Goal: Information Seeking & Learning: Check status

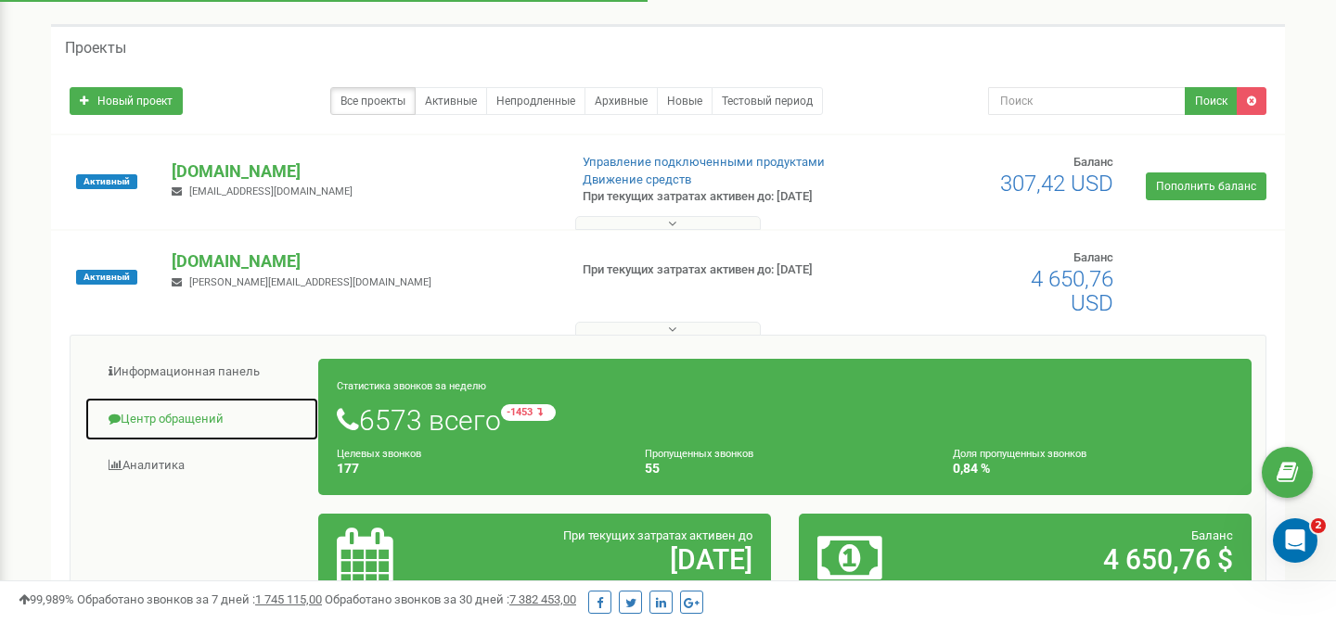
click at [219, 410] on link "Центр обращений" at bounding box center [201, 419] width 235 height 45
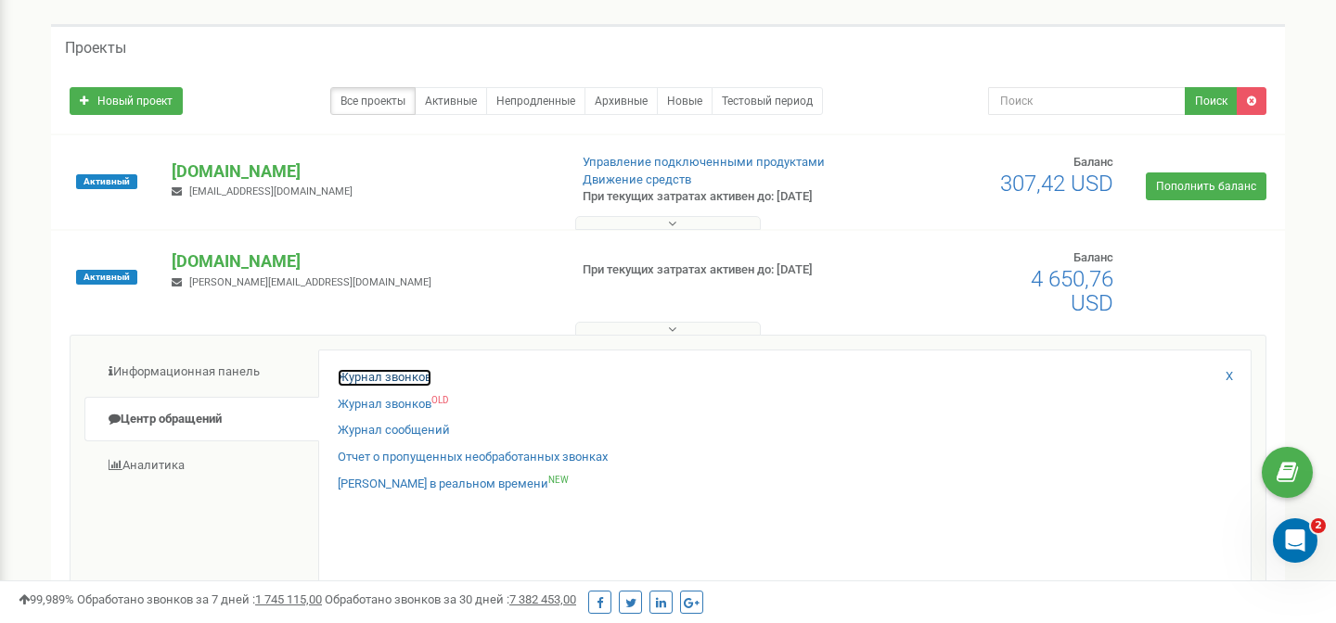
click at [380, 378] on link "Журнал звонков" at bounding box center [385, 378] width 94 height 18
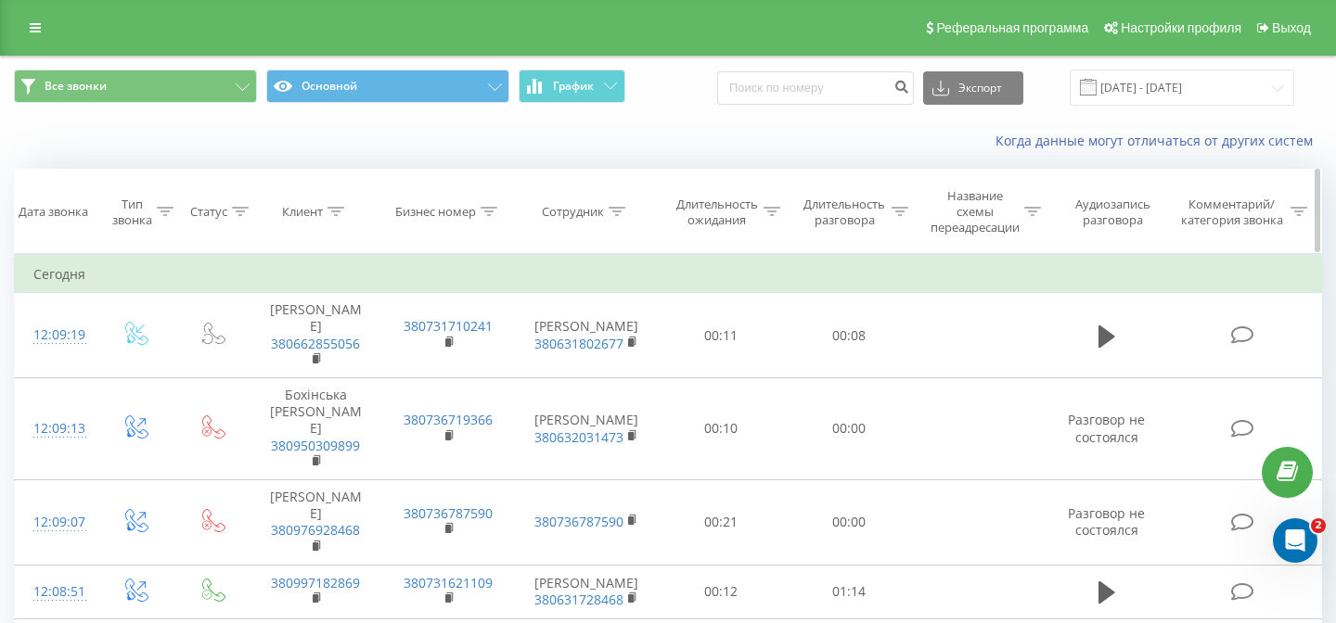
click at [619, 211] on icon at bounding box center [616, 211] width 17 height 9
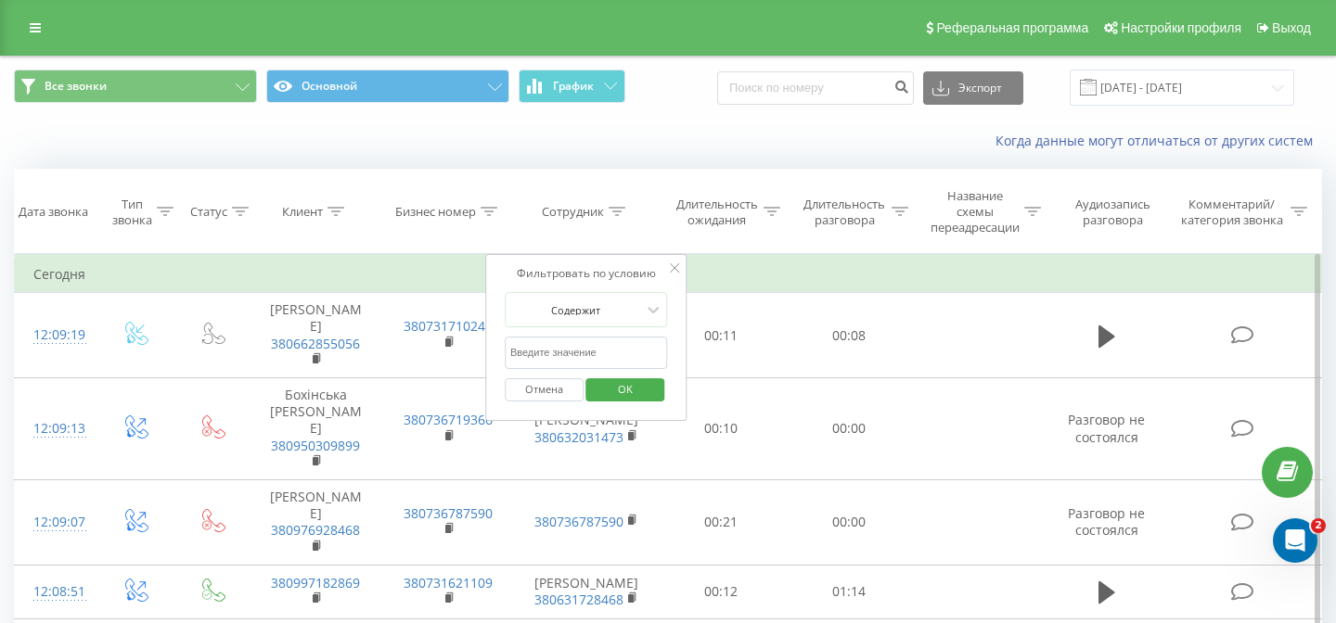
click at [611, 345] on input "text" at bounding box center [586, 353] width 163 height 32
type input "uzh"
click at [1157, 89] on input "22.08.2025 - 22.09.2025" at bounding box center [1181, 88] width 224 height 36
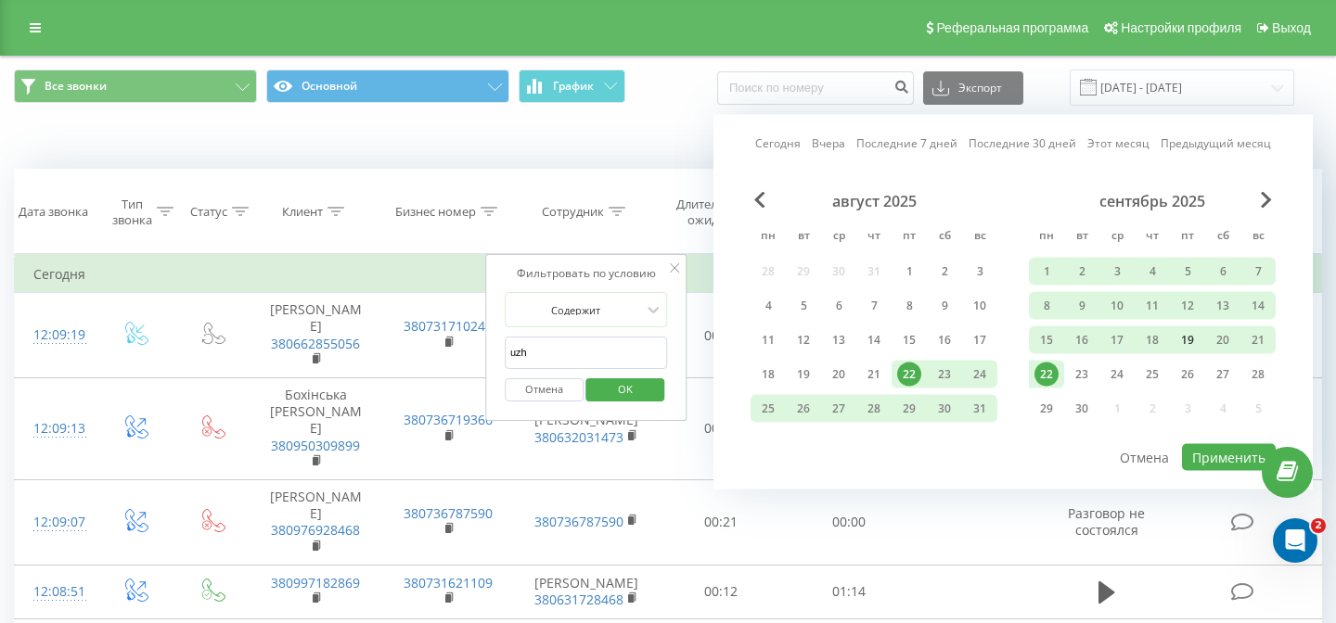
click at [1194, 338] on div "19" at bounding box center [1187, 340] width 24 height 24
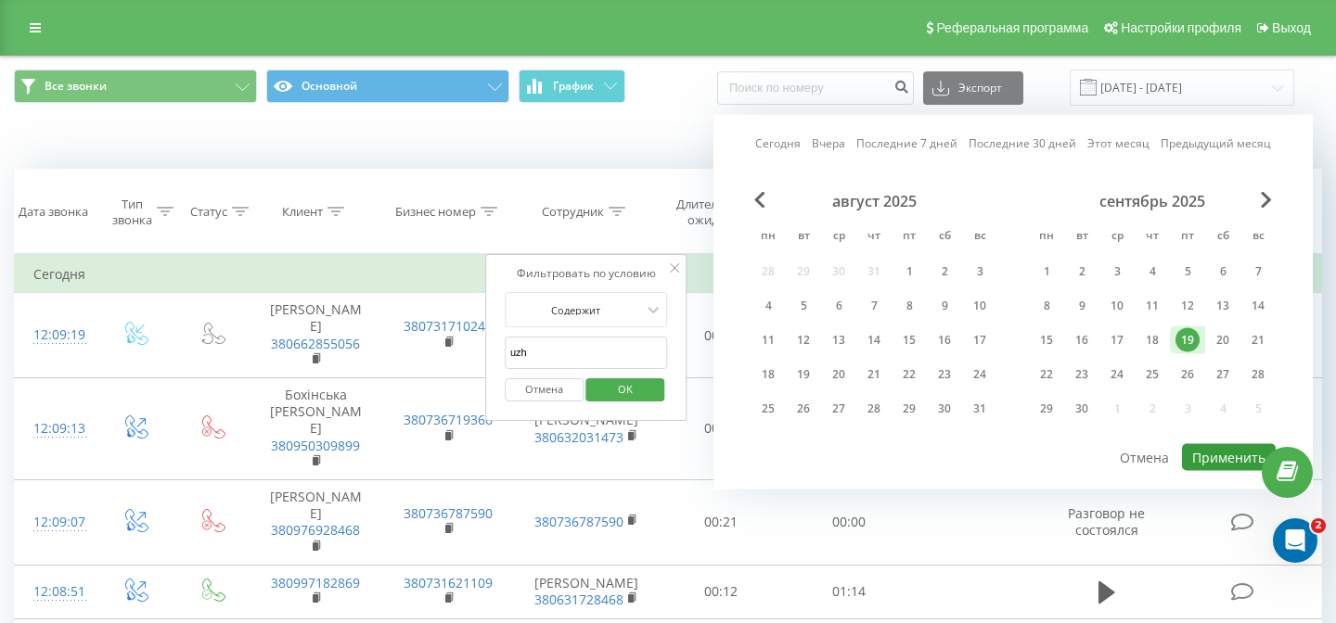
click at [1237, 469] on button "Применить" at bounding box center [1229, 457] width 94 height 27
type input "19.09.2025 - 19.09.2025"
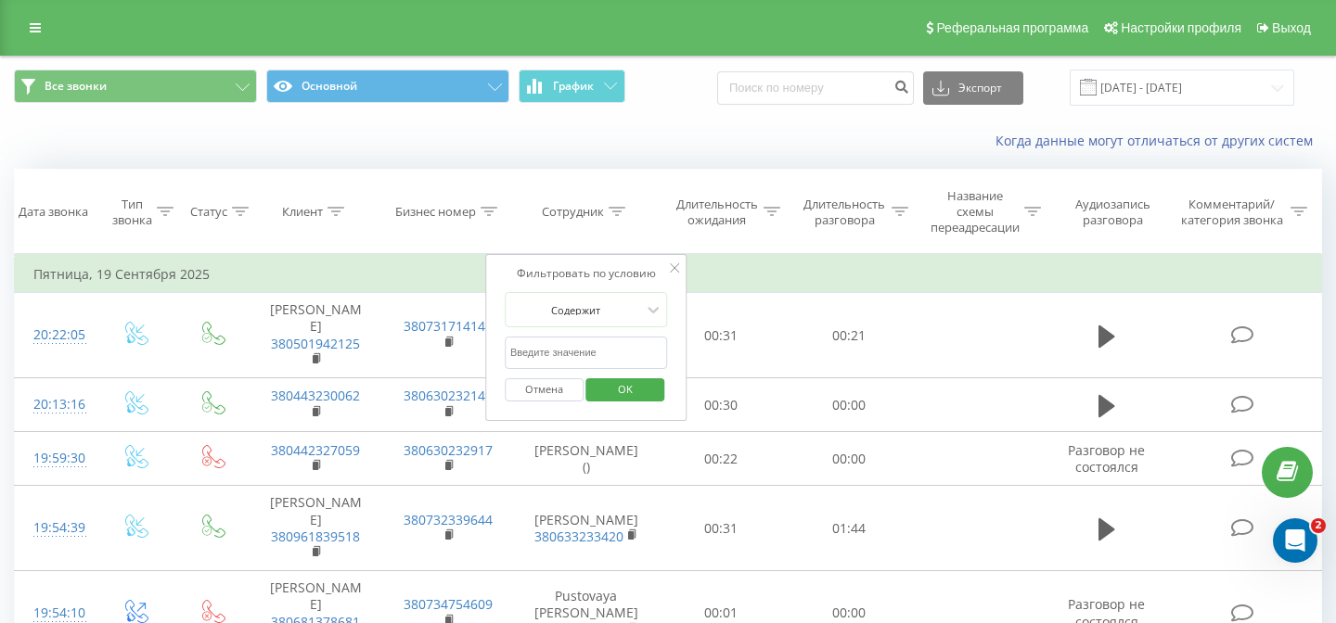
click at [1053, 276] on td "Пятница, 19 Сентября 2025" at bounding box center [668, 274] width 1307 height 37
click at [678, 271] on icon at bounding box center [674, 267] width 9 height 9
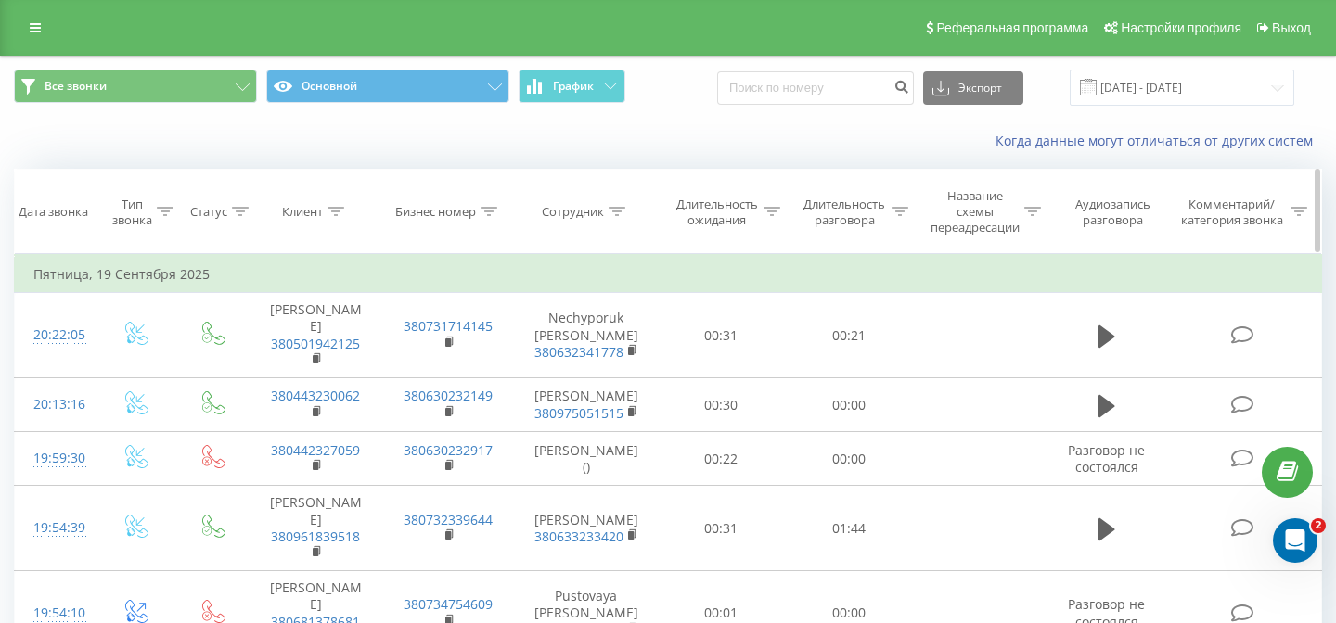
click at [615, 200] on th "Сотрудник" at bounding box center [586, 212] width 143 height 84
click at [619, 214] on icon at bounding box center [616, 211] width 17 height 9
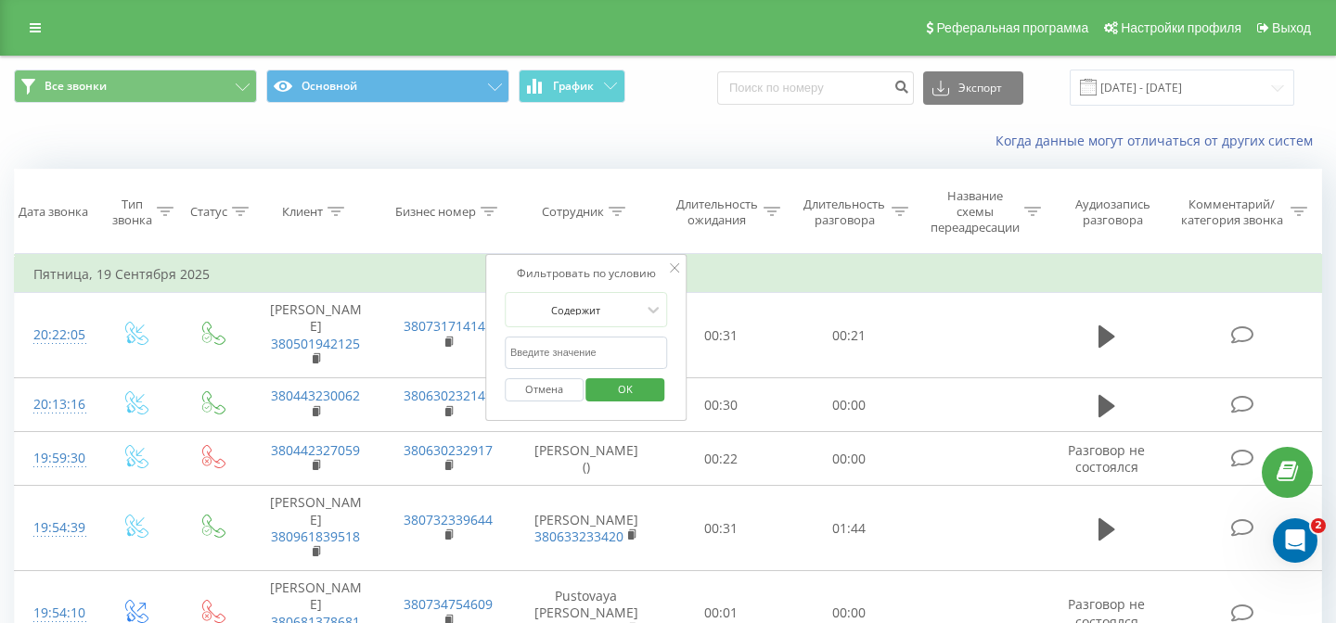
click at [597, 363] on input "text" at bounding box center [586, 353] width 163 height 32
type input "uzh"
click at [642, 387] on span "OK" at bounding box center [625, 389] width 52 height 29
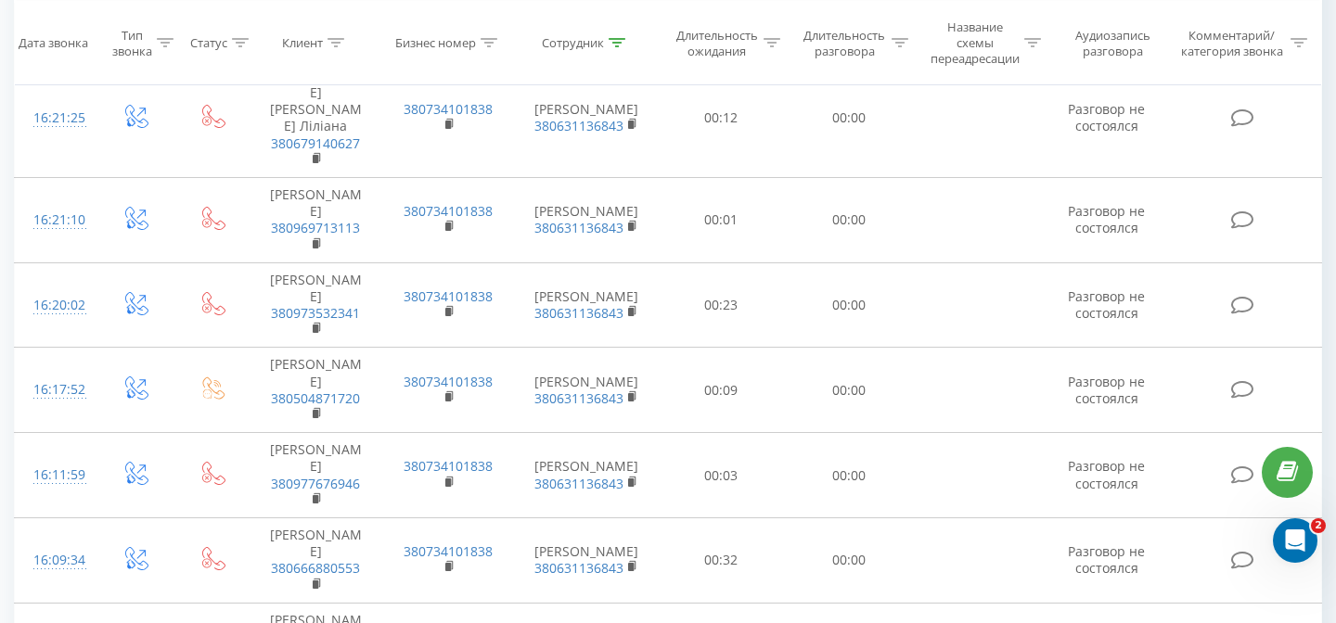
scroll to position [1853, 0]
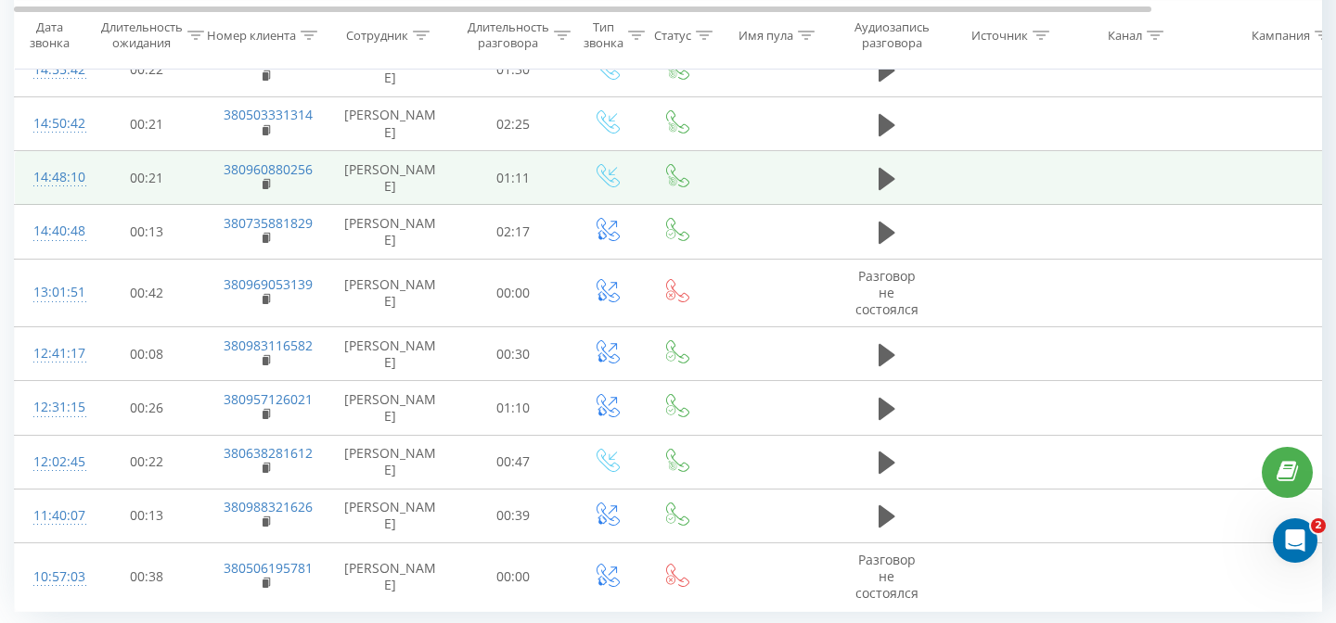
scroll to position [536, 0]
